Goal: Find specific page/section: Find specific page/section

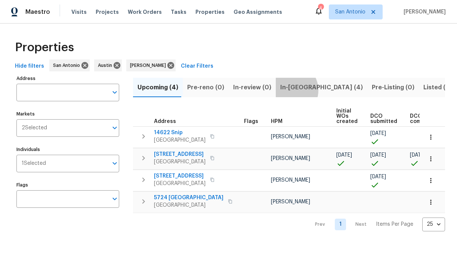
click at [284, 90] on span "In-reno (4)" at bounding box center [321, 87] width 83 height 10
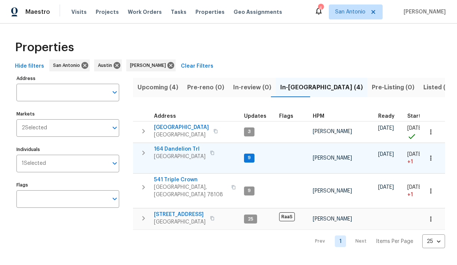
click at [173, 148] on span "164 Dandelion Trl" at bounding box center [180, 148] width 52 height 7
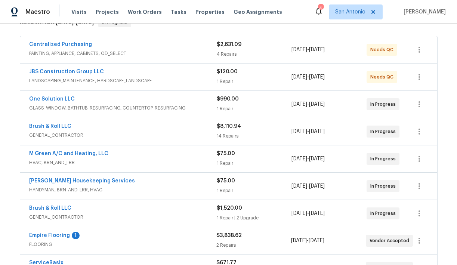
scroll to position [136, 0]
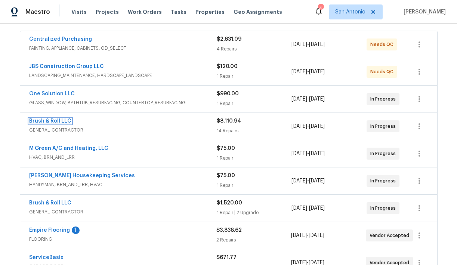
click at [53, 122] on link "Brush & Roll LLC" at bounding box center [50, 120] width 42 height 5
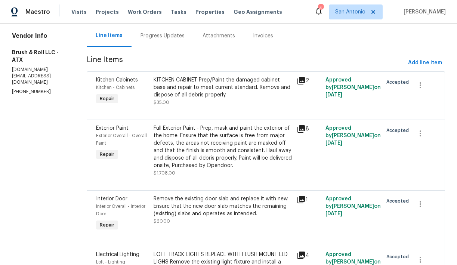
scroll to position [77, 0]
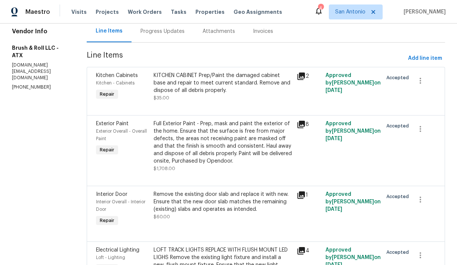
click at [189, 157] on div "Full Exterior Paint - Prep, mask and paint the exterior of the home. Ensure tha…" at bounding box center [223, 142] width 139 height 45
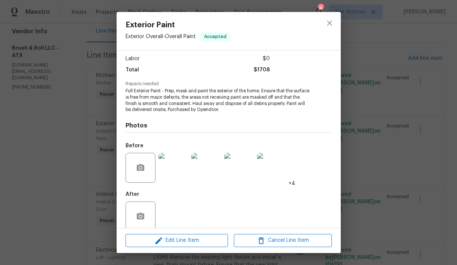
scroll to position [59, 0]
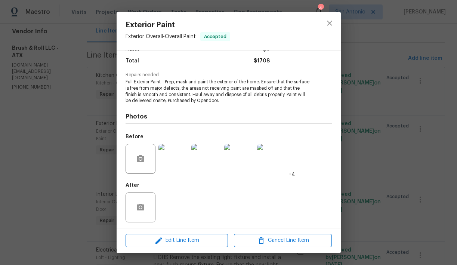
click at [175, 155] on img at bounding box center [173, 159] width 30 height 30
